Goal: Task Accomplishment & Management: Complete application form

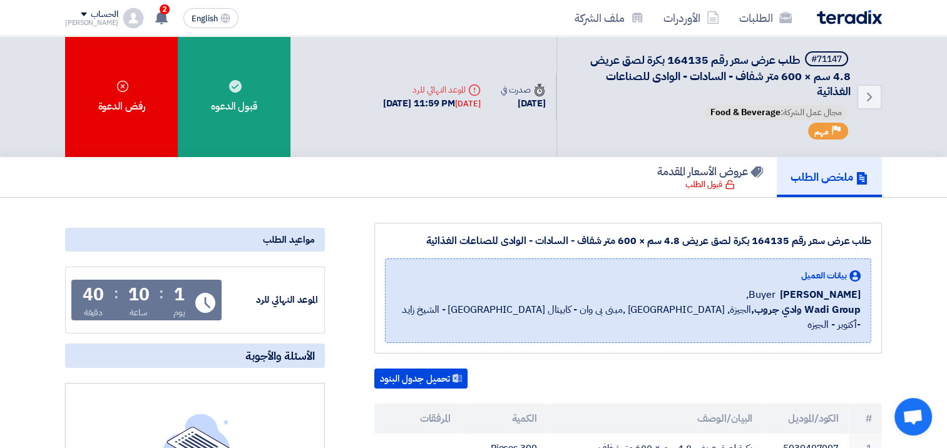
click at [244, 106] on div "قبول الدعوه" at bounding box center [234, 96] width 113 height 121
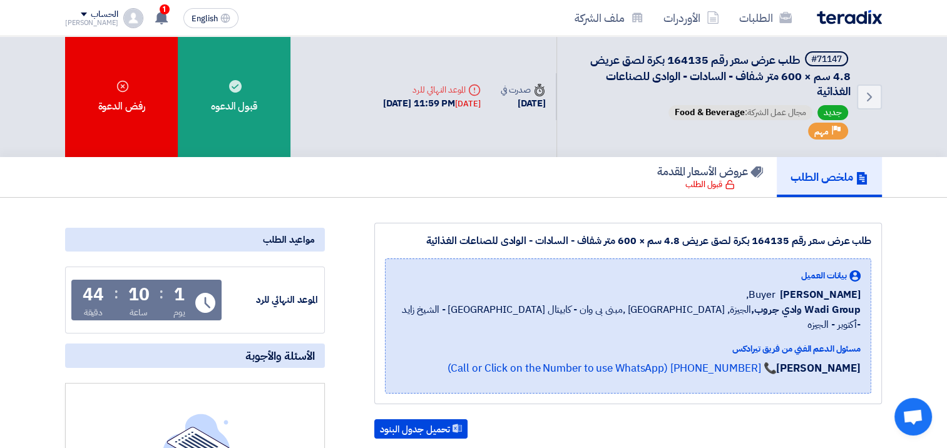
click at [250, 76] on div "قبول الدعوه" at bounding box center [234, 96] width 113 height 121
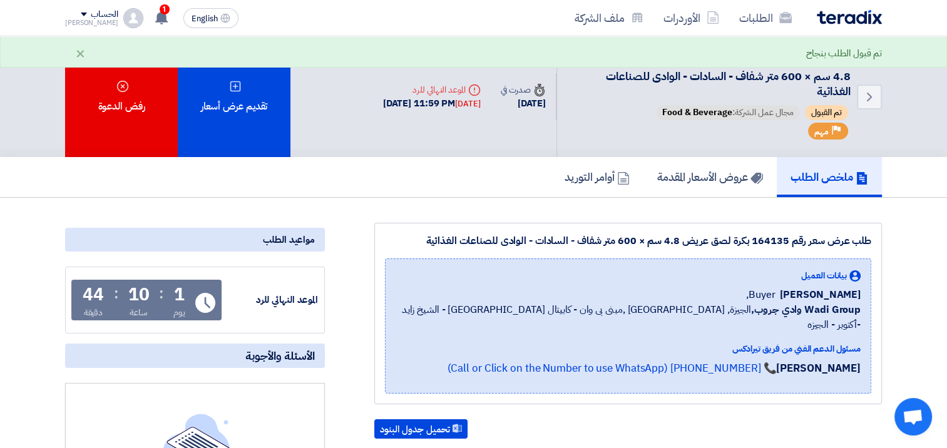
click at [245, 95] on div "تقديم عرض أسعار" at bounding box center [234, 96] width 113 height 121
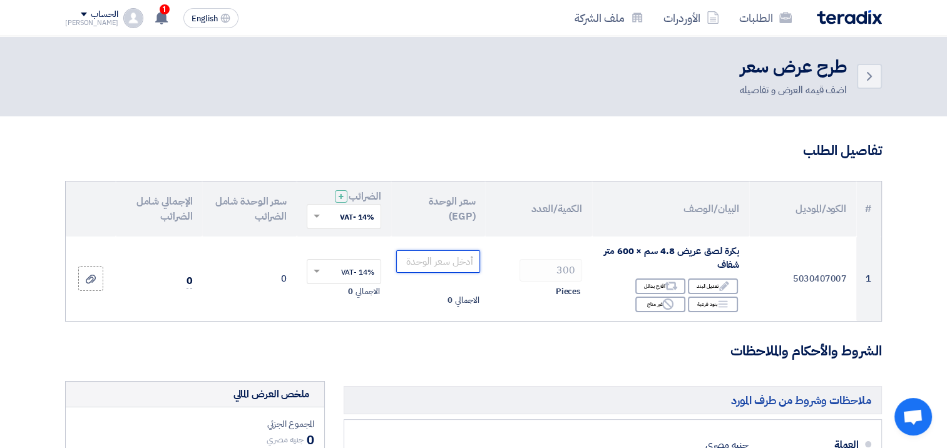
click at [446, 257] on input "number" at bounding box center [438, 261] width 85 height 23
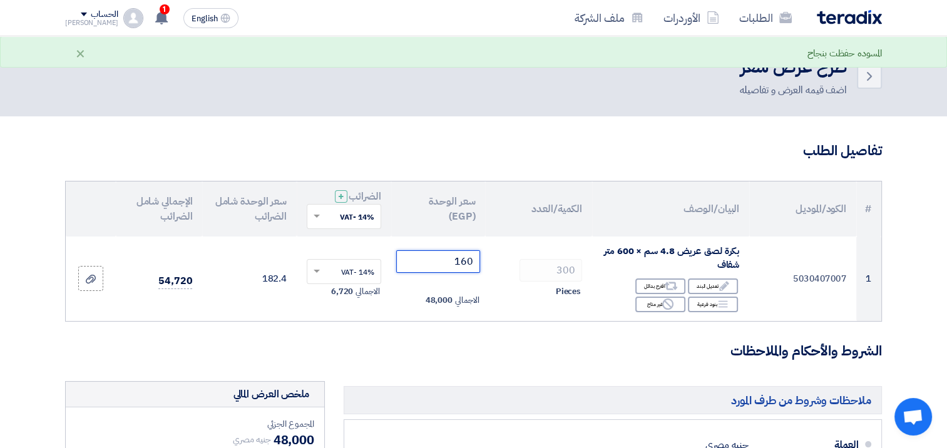
type input "160"
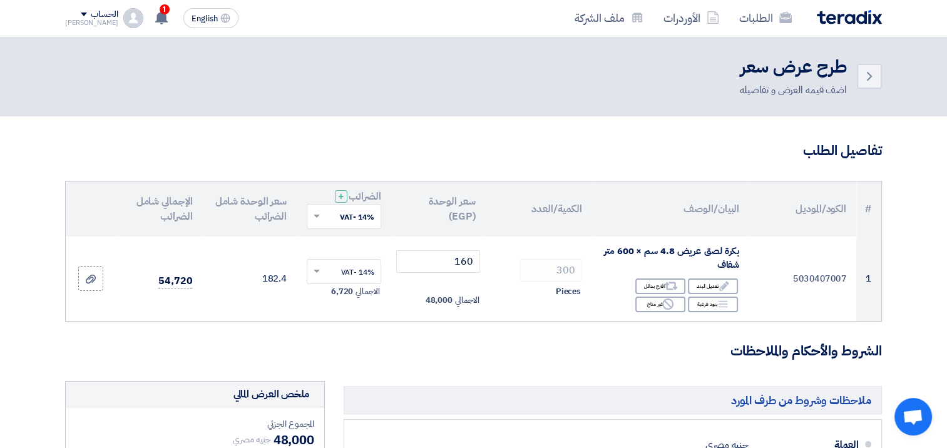
click at [317, 268] on span at bounding box center [315, 271] width 16 height 11
click at [341, 291] on span "14% -VAT" at bounding box center [357, 294] width 33 height 11
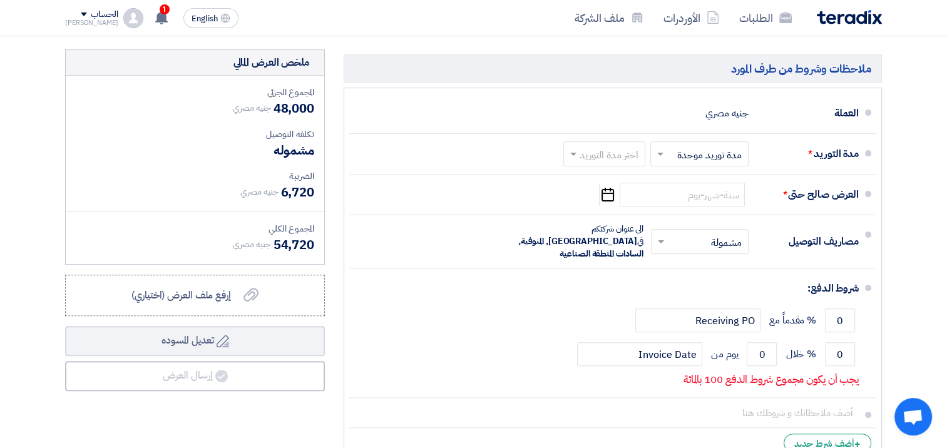
scroll to position [334, 0]
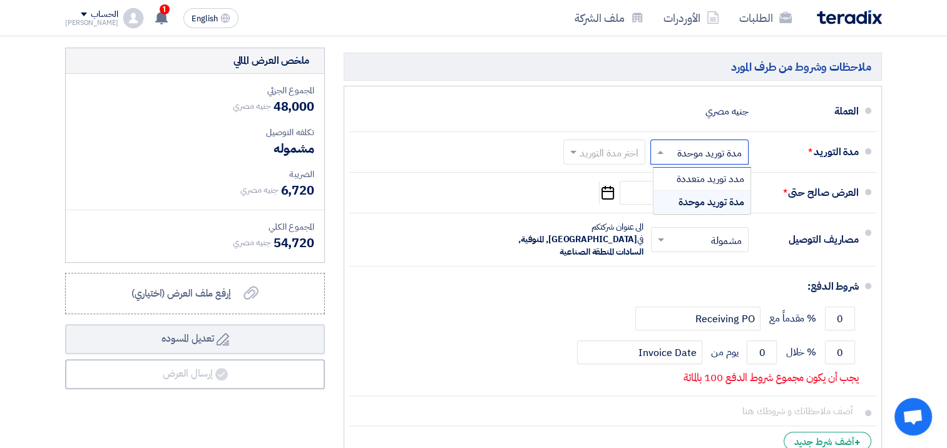
click at [660, 153] on span at bounding box center [660, 152] width 6 height 3
click at [699, 195] on span "مدة توريد موحدة" at bounding box center [712, 202] width 66 height 15
click at [570, 150] on span at bounding box center [572, 152] width 16 height 13
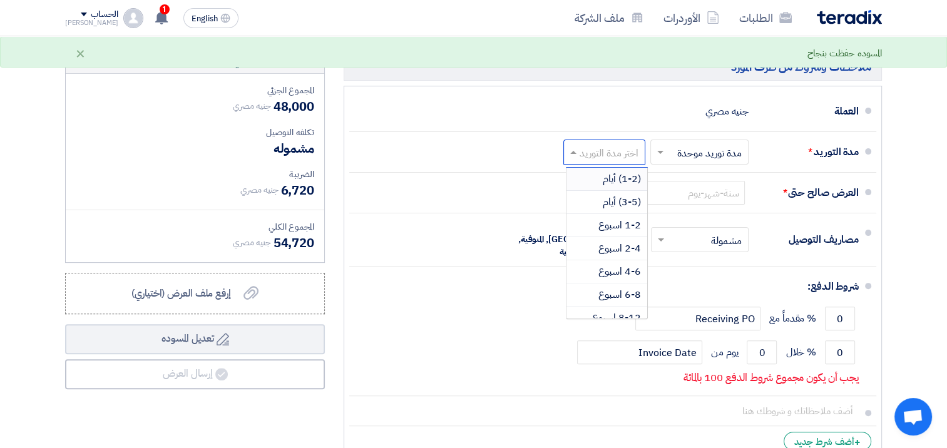
click at [619, 178] on span "(1-2) أيام" at bounding box center [622, 179] width 38 height 15
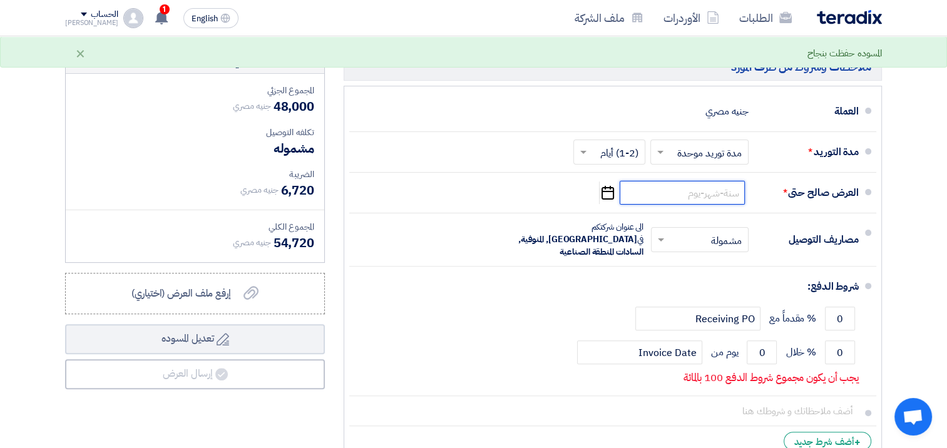
click at [689, 195] on input at bounding box center [682, 193] width 125 height 24
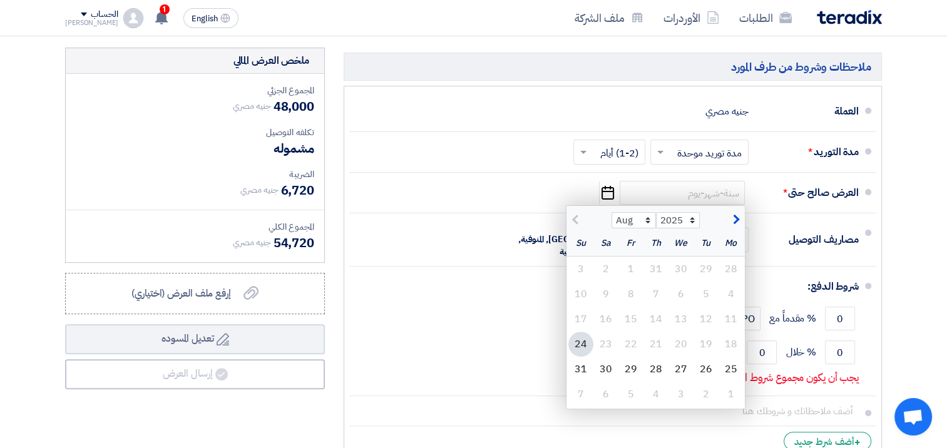
click at [579, 365] on div "31" at bounding box center [580, 369] width 25 height 25
type input "[DATE]"
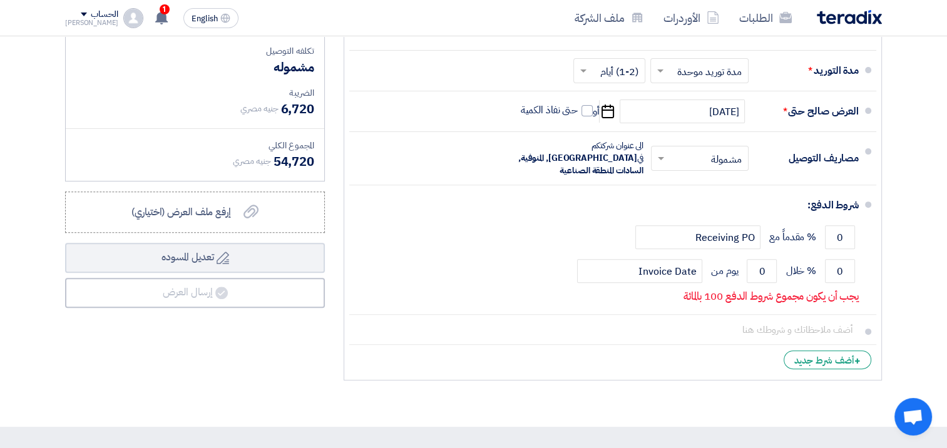
scroll to position [416, 0]
click at [836, 258] on input "0" at bounding box center [840, 270] width 30 height 24
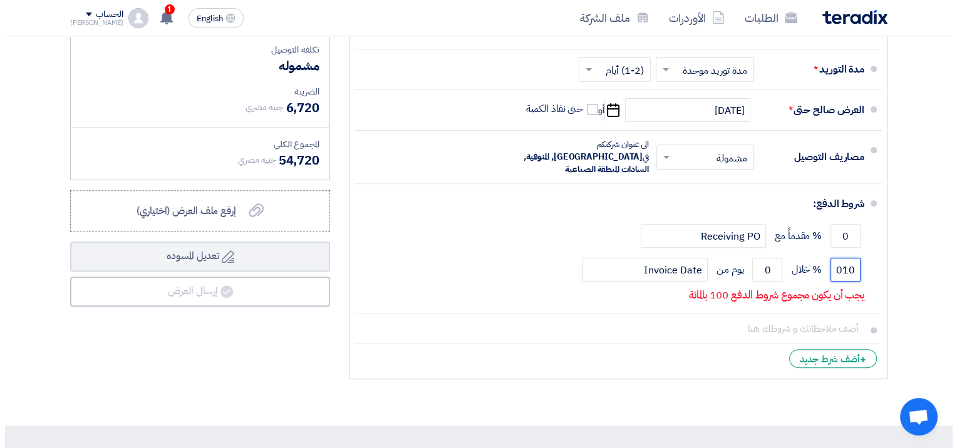
scroll to position [0, 0]
type input "0"
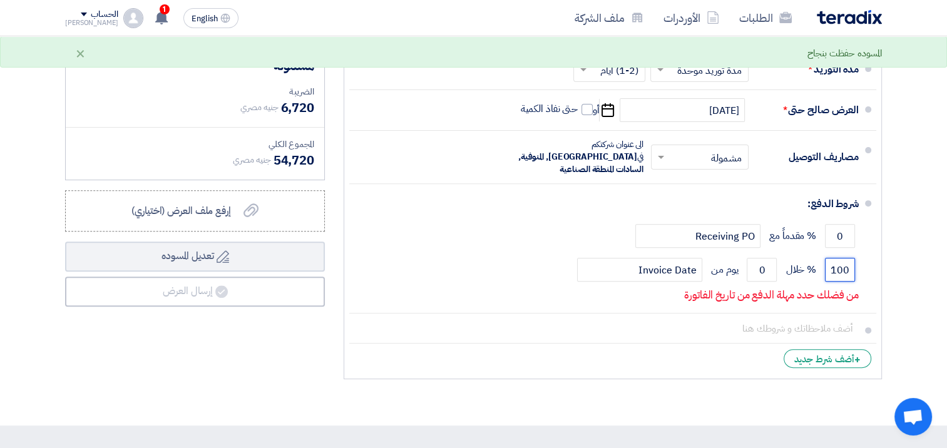
type input "100"
click at [762, 258] on input "0" at bounding box center [762, 270] width 30 height 24
click at [757, 260] on input "0" at bounding box center [762, 270] width 30 height 24
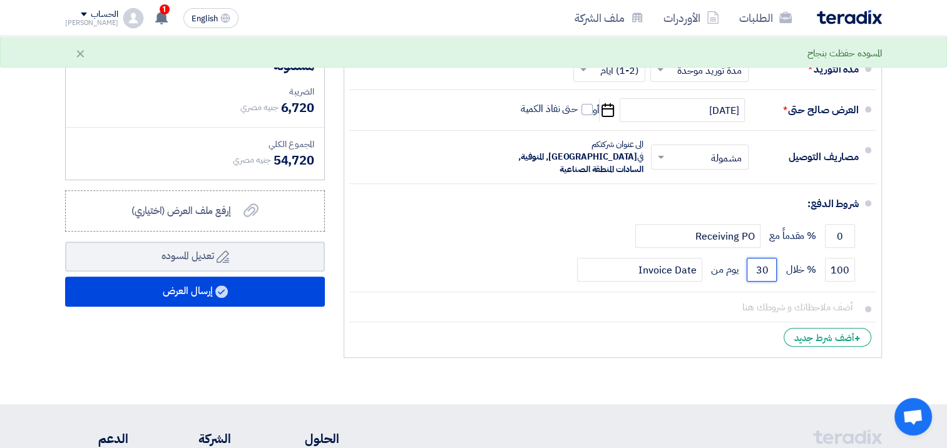
type input "30"
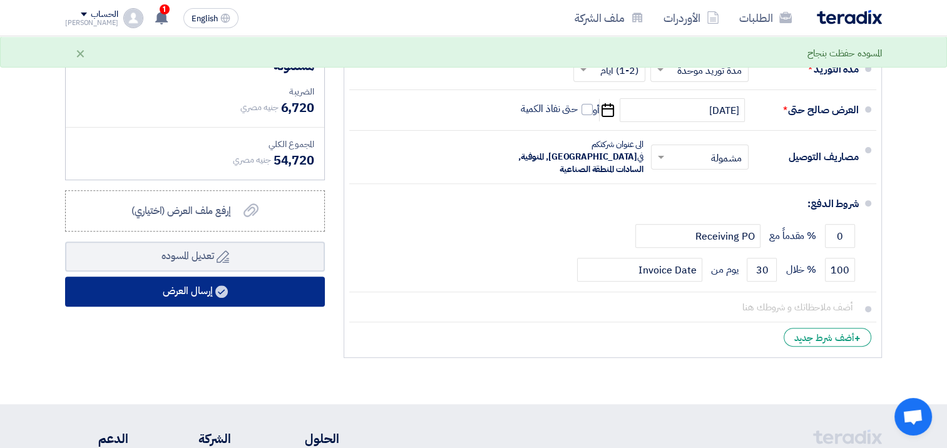
click at [187, 278] on button "إرسال العرض" at bounding box center [195, 292] width 260 height 30
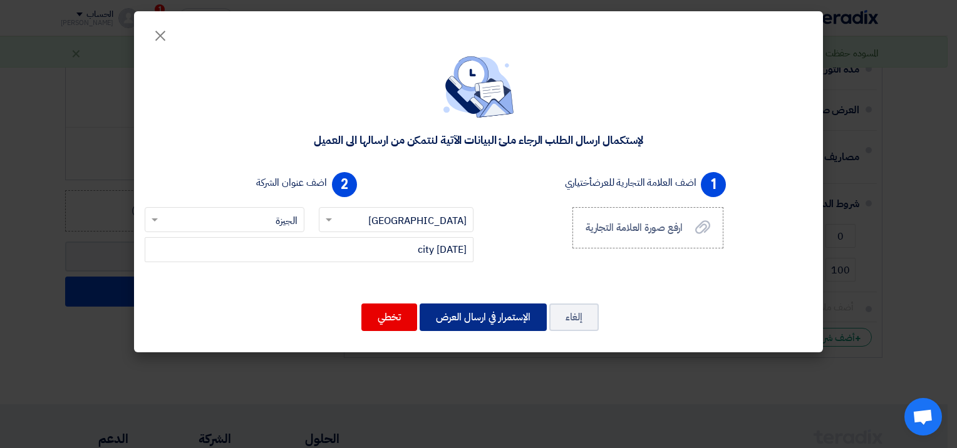
click at [490, 316] on button "الإستمرار في ارسال العرض" at bounding box center [482, 318] width 127 height 28
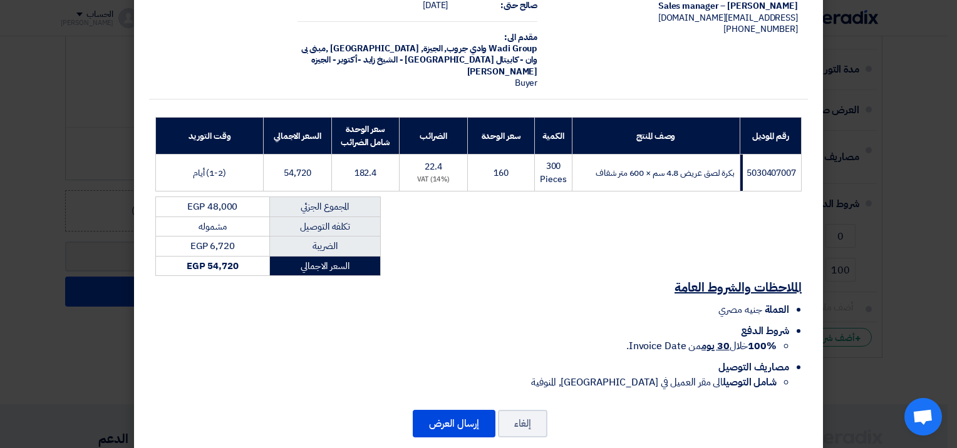
scroll to position [103, 0]
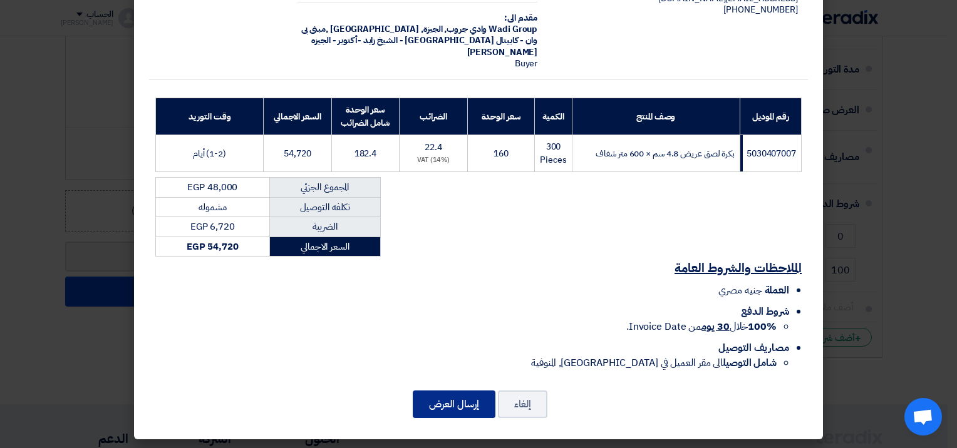
click at [458, 407] on button "إرسال العرض" at bounding box center [454, 405] width 83 height 28
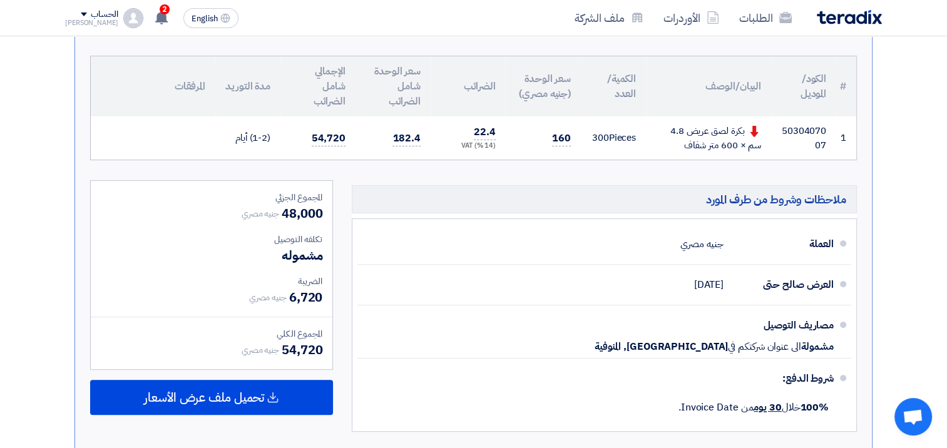
scroll to position [105, 0]
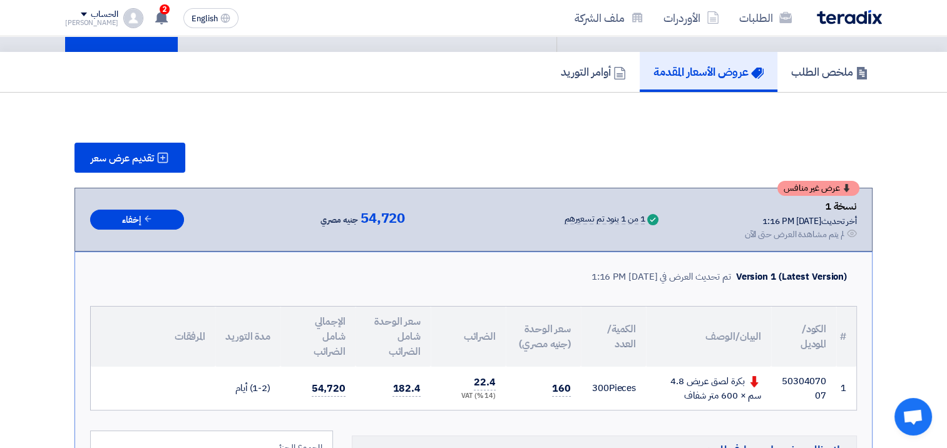
click at [155, 16] on use at bounding box center [161, 18] width 13 height 14
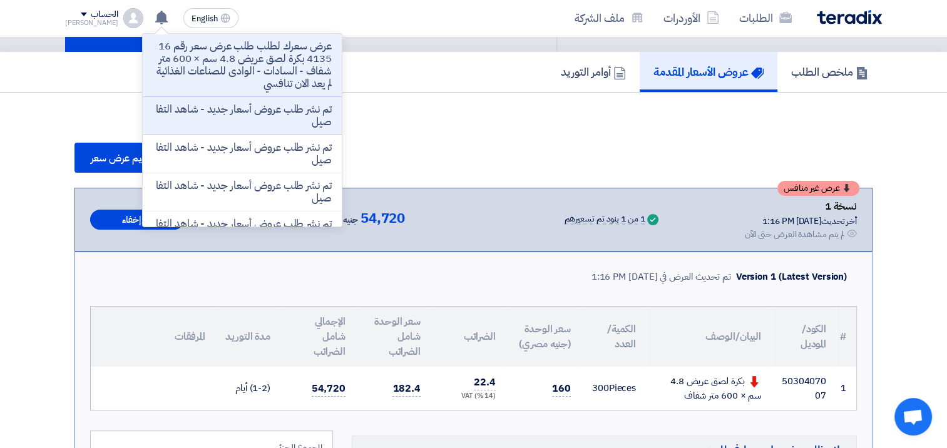
click at [155, 16] on use at bounding box center [161, 18] width 13 height 14
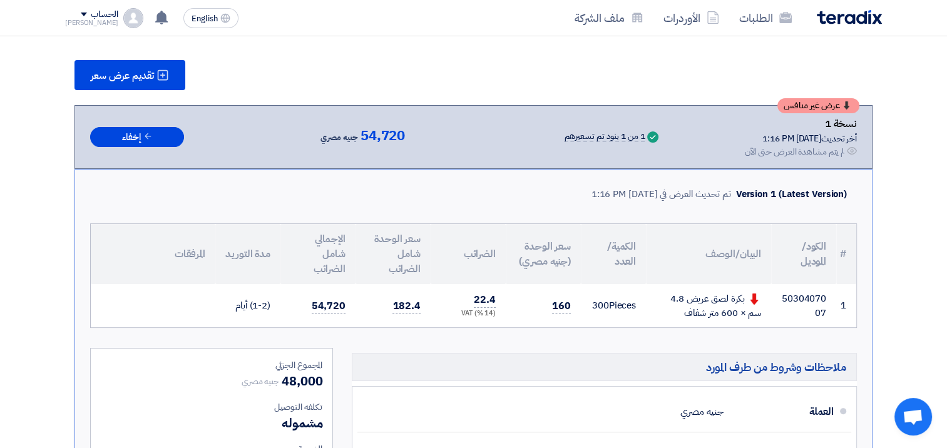
scroll to position [250, 0]
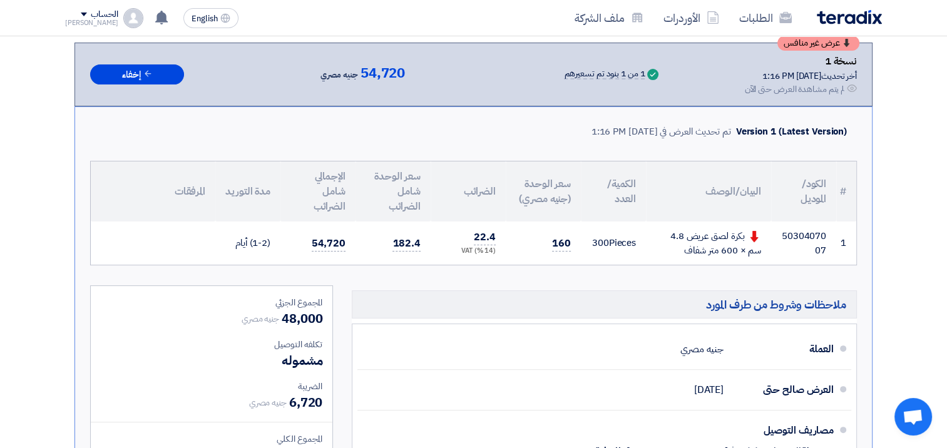
click at [565, 245] on span "160" at bounding box center [561, 244] width 19 height 16
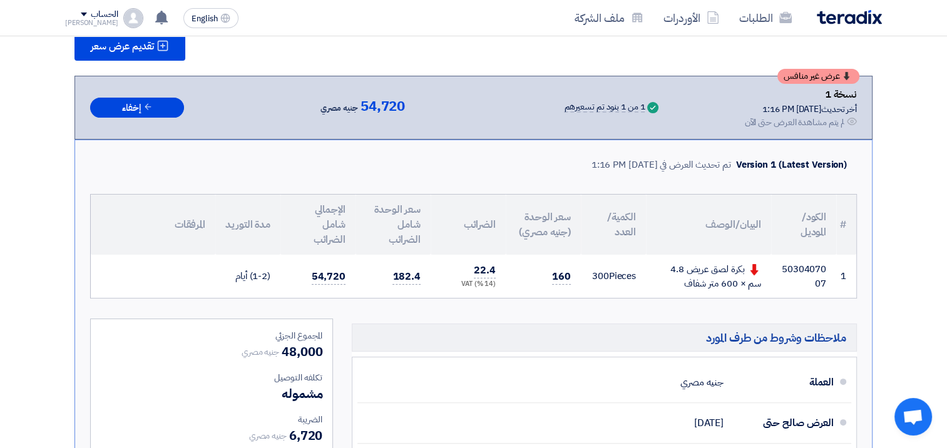
scroll to position [0, 0]
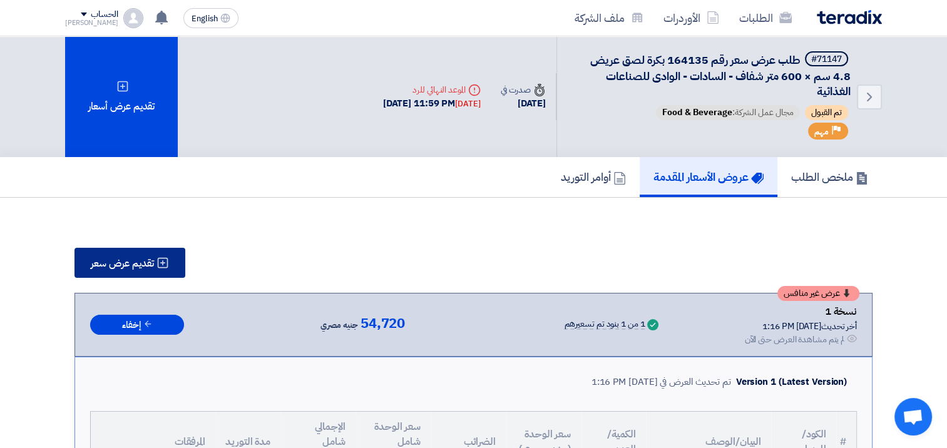
click at [115, 260] on span "تقديم عرض سعر" at bounding box center [122, 264] width 63 height 10
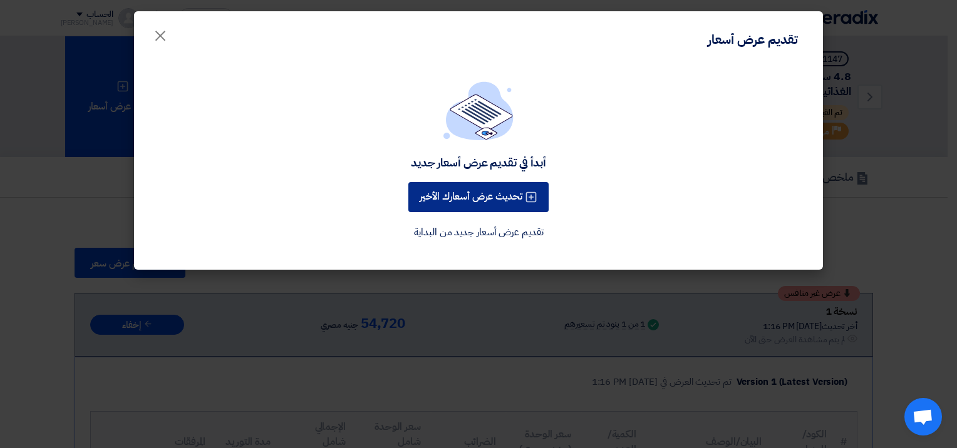
click at [488, 191] on button "تحديث عرض أسعارك الأخير" at bounding box center [478, 197] width 140 height 30
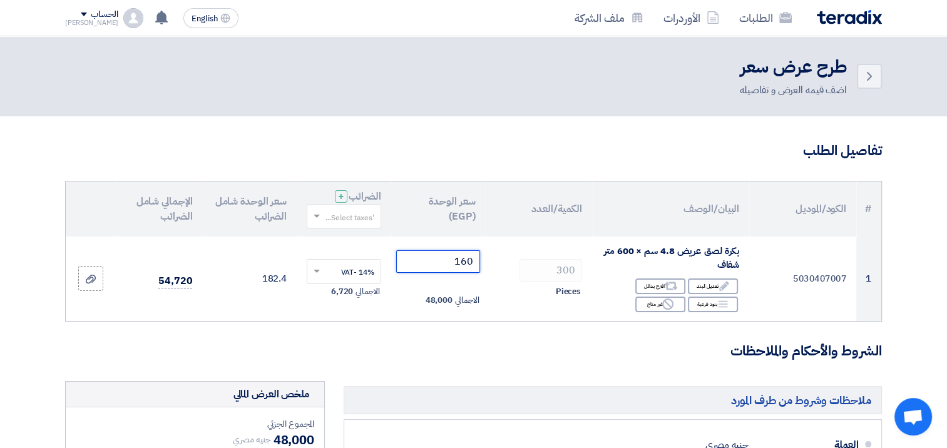
click at [465, 264] on input "160" at bounding box center [438, 261] width 85 height 23
type input "155"
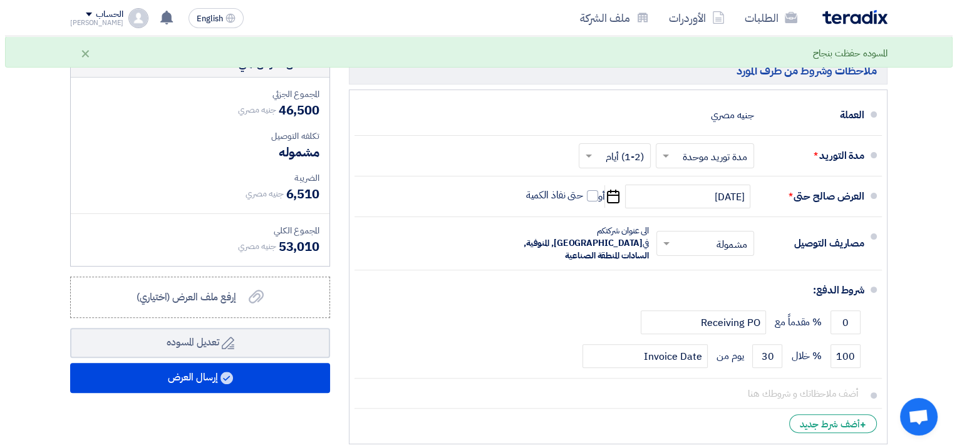
scroll to position [334, 0]
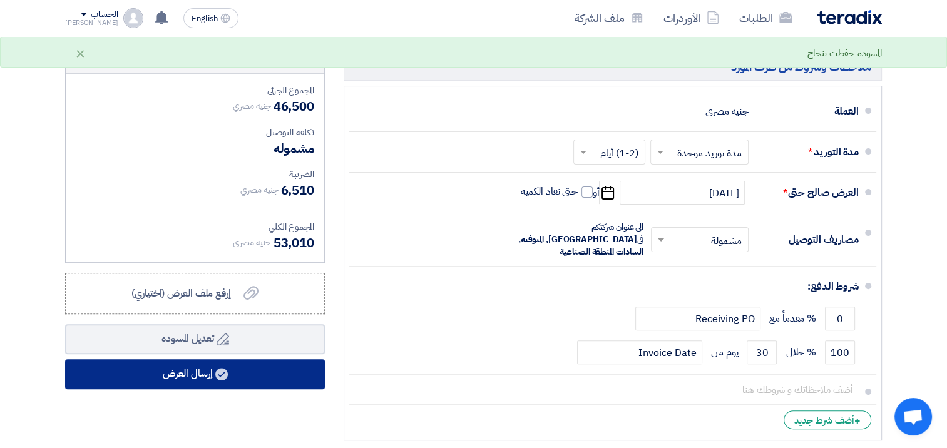
click at [195, 371] on button "إرسال العرض" at bounding box center [195, 374] width 260 height 30
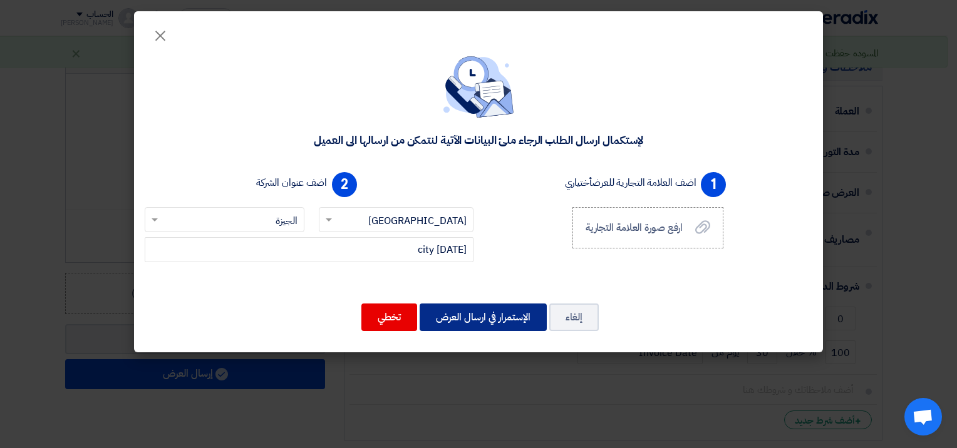
click at [504, 309] on button "الإستمرار في ارسال العرض" at bounding box center [482, 318] width 127 height 28
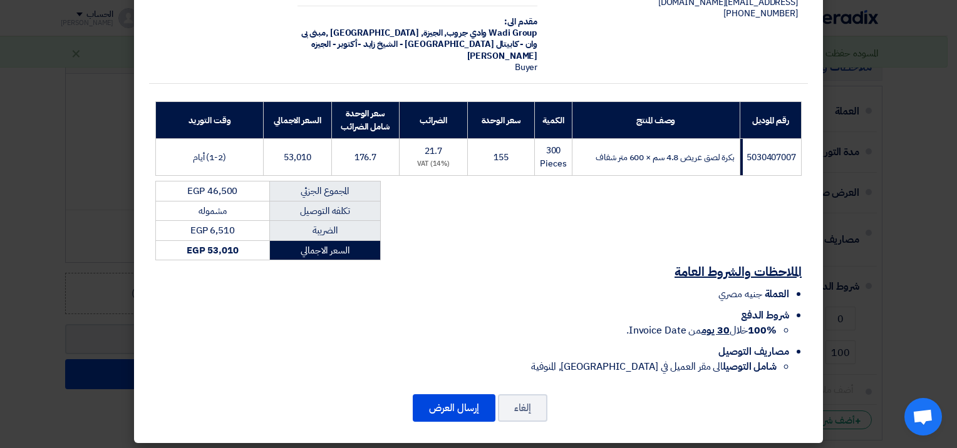
scroll to position [103, 0]
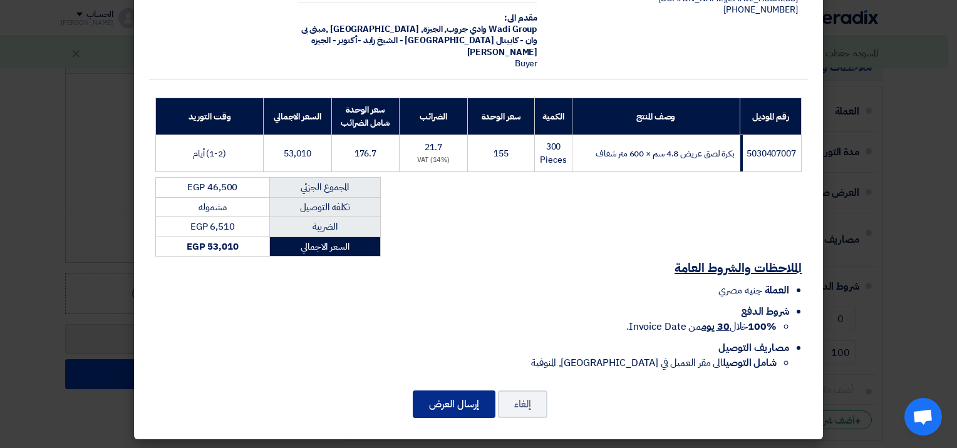
click at [463, 408] on button "إرسال العرض" at bounding box center [454, 405] width 83 height 28
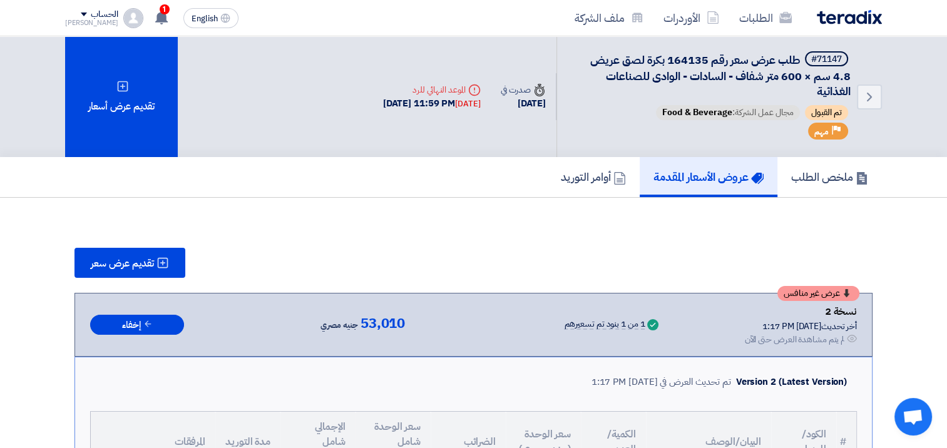
click at [129, 103] on div "تقديم عرض أسعار" at bounding box center [121, 96] width 113 height 121
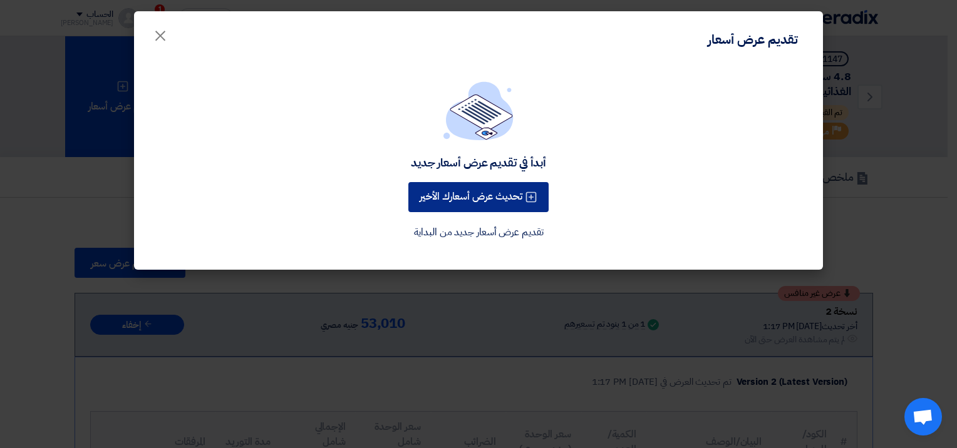
click at [490, 205] on button "تحديث عرض أسعارك الأخير" at bounding box center [478, 197] width 140 height 30
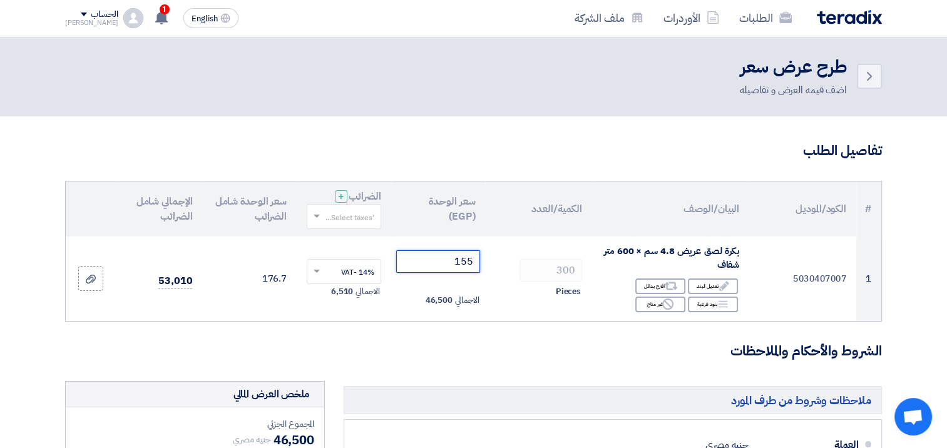
click at [447, 263] on input "155" at bounding box center [438, 261] width 85 height 23
type input "150"
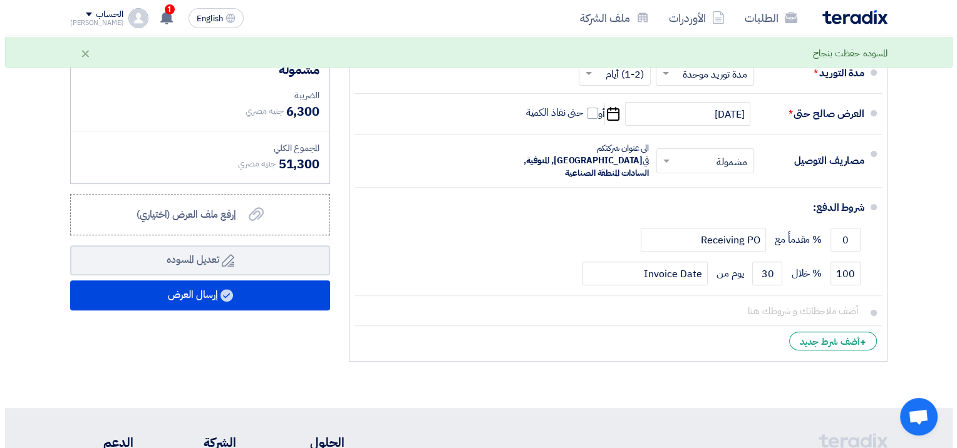
scroll to position [417, 0]
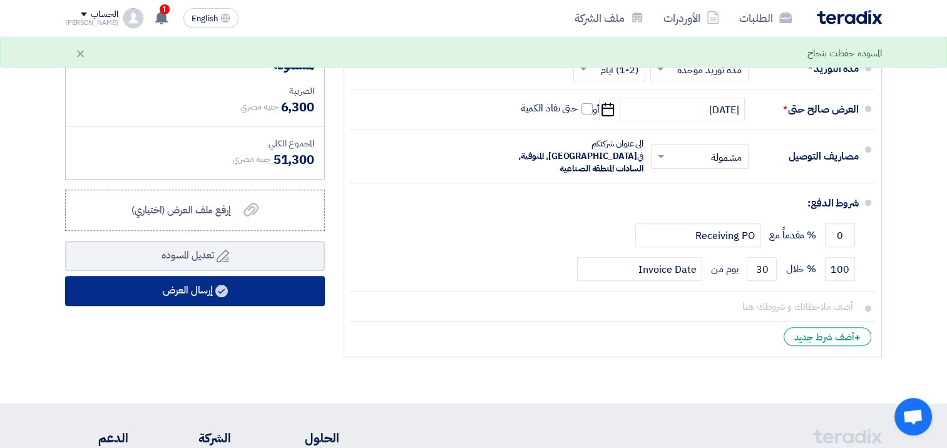
click at [195, 297] on button "إرسال العرض" at bounding box center [195, 291] width 260 height 30
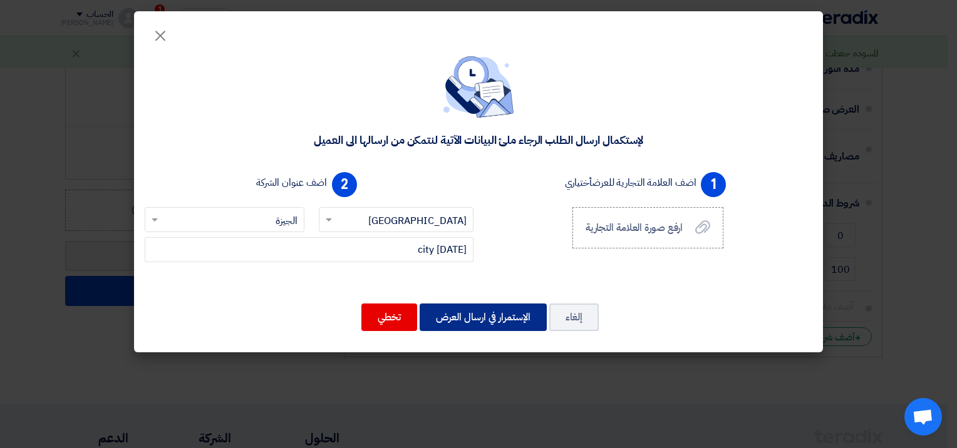
click at [485, 317] on button "الإستمرار في ارسال العرض" at bounding box center [482, 318] width 127 height 28
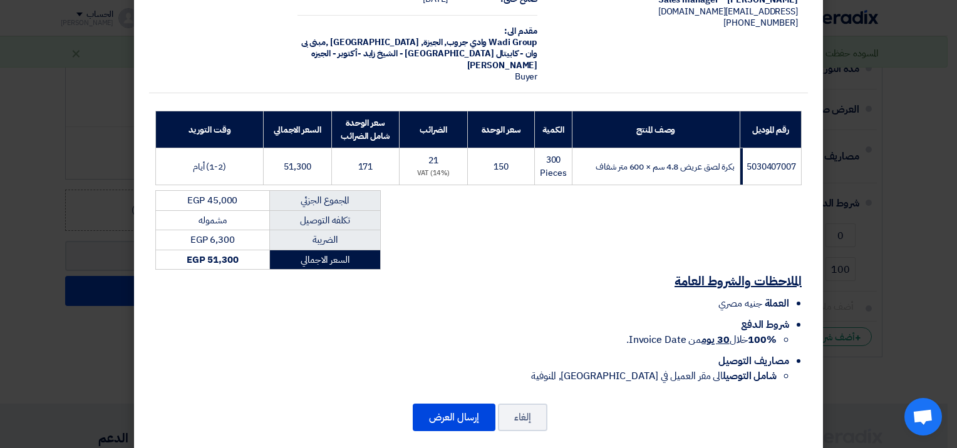
scroll to position [103, 0]
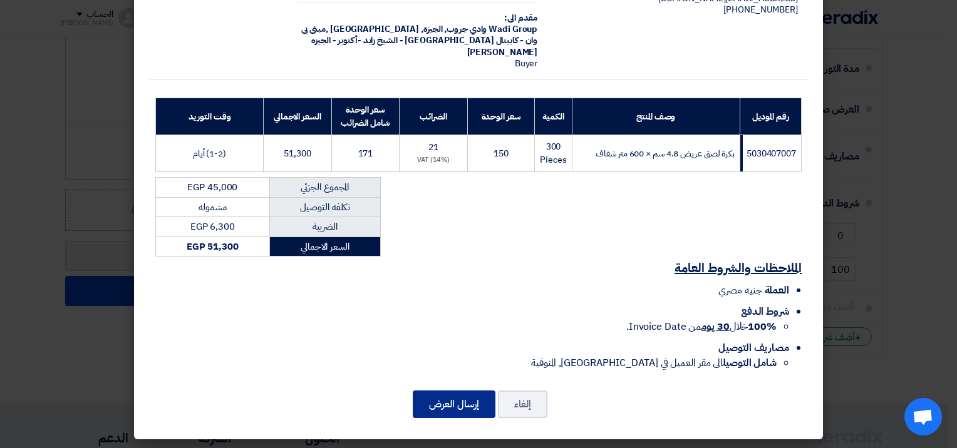
click at [471, 404] on button "إرسال العرض" at bounding box center [454, 405] width 83 height 28
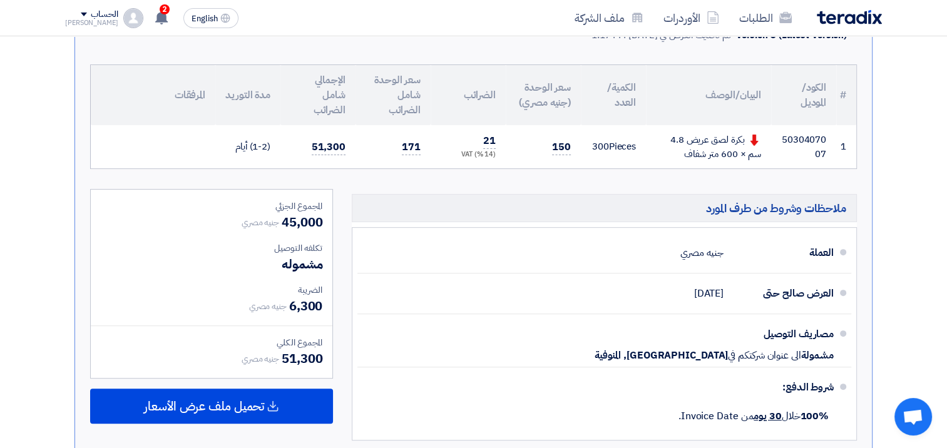
scroll to position [346, 0]
